Goal: Transaction & Acquisition: Purchase product/service

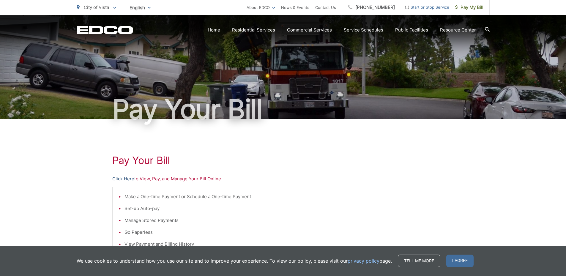
click at [126, 179] on link "Click Here" at bounding box center [123, 178] width 22 height 7
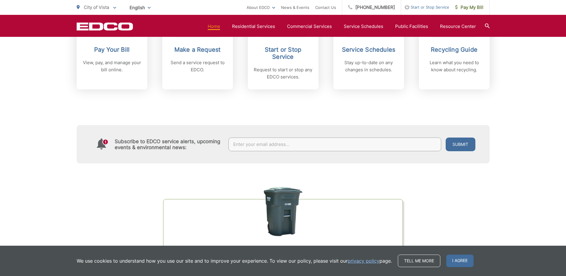
scroll to position [149, 0]
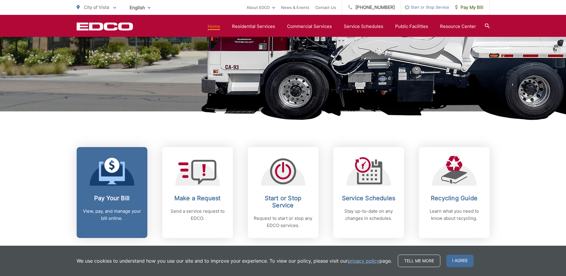
click at [115, 196] on h2 "Pay Your Bill" at bounding box center [112, 198] width 59 height 7
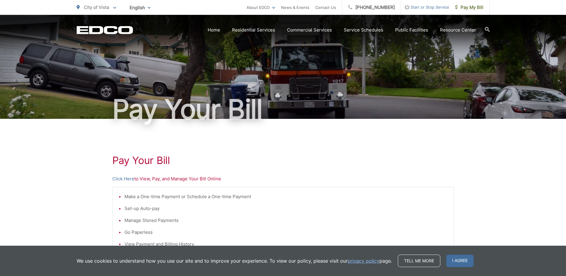
scroll to position [147, 0]
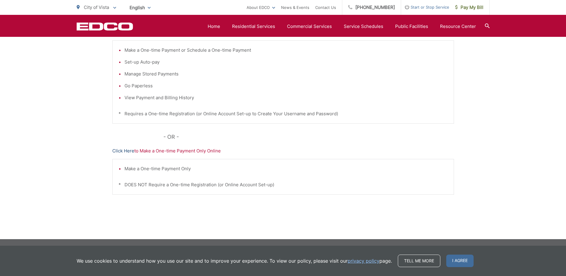
click at [128, 152] on link "Click Here" at bounding box center [123, 150] width 22 height 7
